Goal: Task Accomplishment & Management: Use online tool/utility

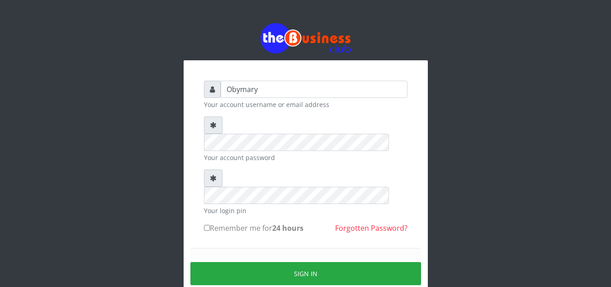
click at [0, 263] on div "Obymary Your account username or email address Your account password Your login…" at bounding box center [305, 179] width 611 height 359
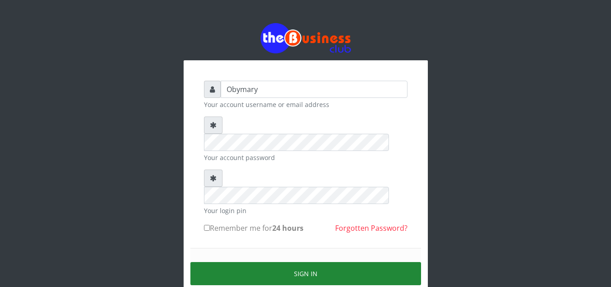
click at [308, 262] on button "Sign in" at bounding box center [306, 273] width 231 height 23
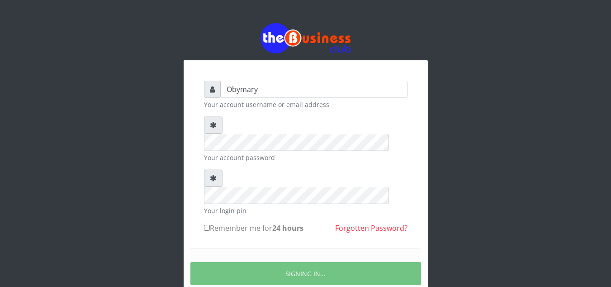
click at [234, 209] on form "Obymary Your account username or email address Your account password Your login…" at bounding box center [306, 201] width 204 height 240
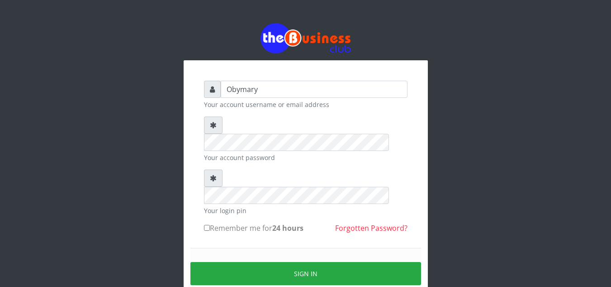
click at [261, 286] on div "Obymary Your account username or email address Your account password Your login…" at bounding box center [305, 200] width 217 height 253
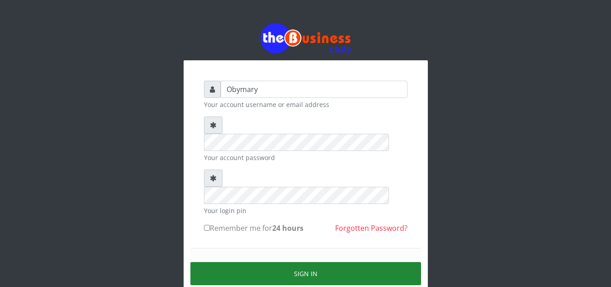
click at [308, 262] on button "Sign in" at bounding box center [306, 273] width 231 height 23
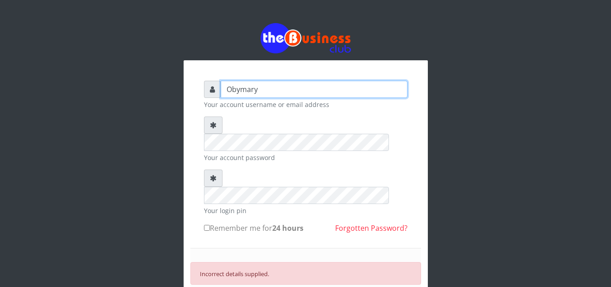
click at [263, 89] on input "Obymary" at bounding box center [314, 89] width 187 height 17
type input "elemuwaobiageli@gmail.com"
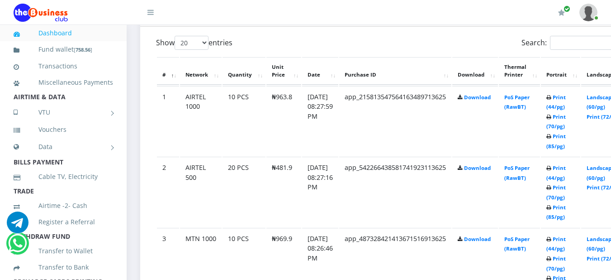
click at [571, 102] on td "Print (44/pg) Print (70/pg) Print (85/pg)" at bounding box center [560, 121] width 39 height 70
click at [552, 100] on icon at bounding box center [549, 97] width 5 height 5
click at [566, 100] on link "Print (44/pg)" at bounding box center [556, 102] width 19 height 17
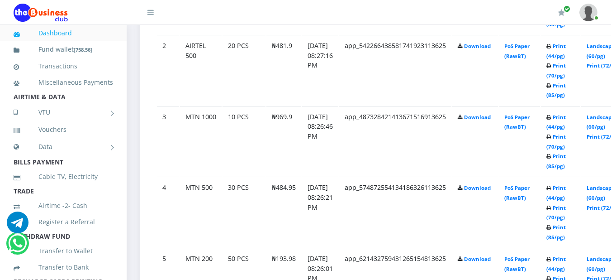
scroll to position [606, 0]
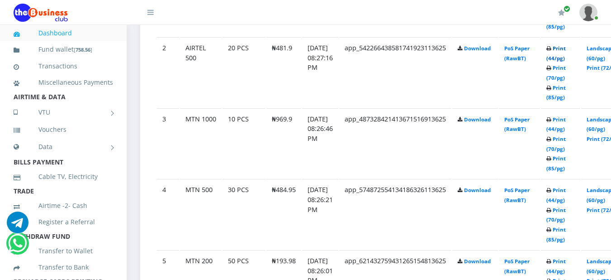
click at [566, 48] on link "Print (44/pg)" at bounding box center [556, 53] width 19 height 17
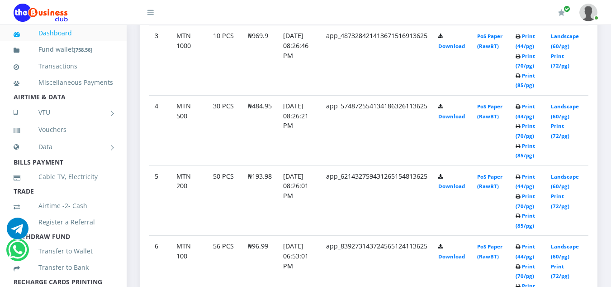
scroll to position [620, 0]
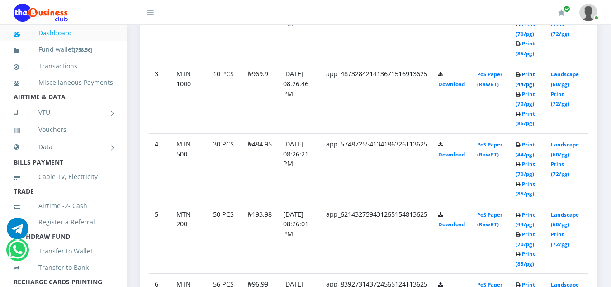
drag, startPoint x: 0, startPoint y: 0, endPoint x: 530, endPoint y: 76, distance: 535.9
click at [530, 76] on link "Print (44/pg)" at bounding box center [525, 79] width 19 height 17
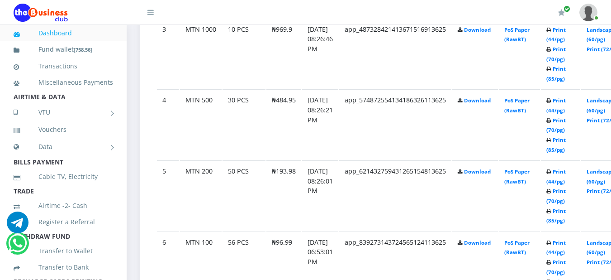
scroll to position [696, 0]
click at [566, 101] on link "Print (44/pg)" at bounding box center [556, 104] width 19 height 17
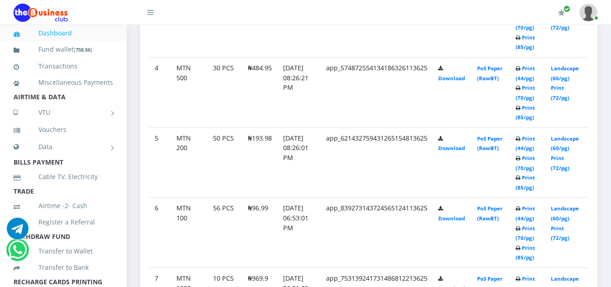
scroll to position [658, 0]
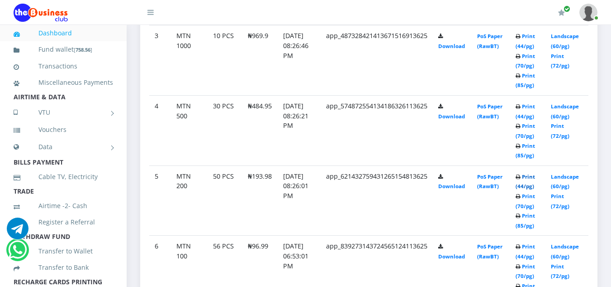
click at [533, 176] on link "Print (44/pg)" at bounding box center [525, 181] width 19 height 17
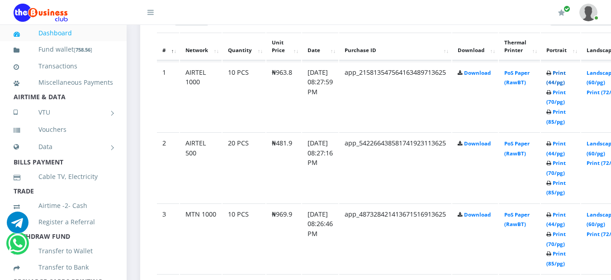
click at [566, 75] on link "Print (44/pg)" at bounding box center [556, 77] width 19 height 17
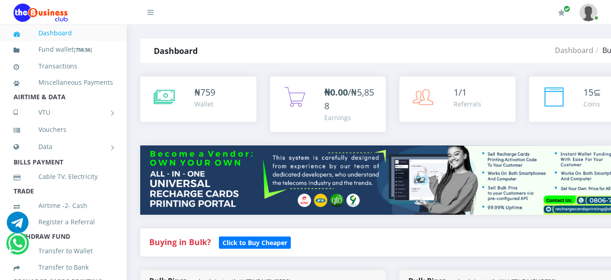
scroll to position [597, 0]
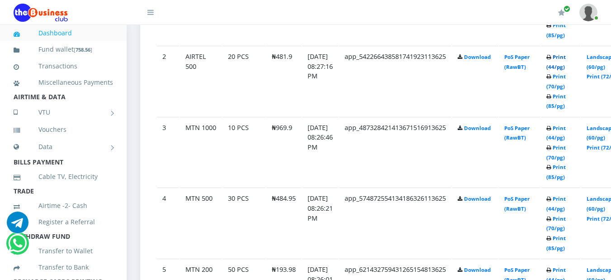
click at [566, 62] on link "Print (44/pg)" at bounding box center [556, 61] width 19 height 17
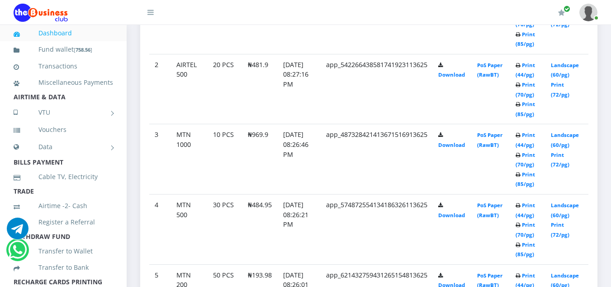
scroll to position [559, 0]
click at [535, 136] on link "Print (44/pg)" at bounding box center [525, 139] width 19 height 17
